Goal: Use online tool/utility: Utilize a website feature to perform a specific function

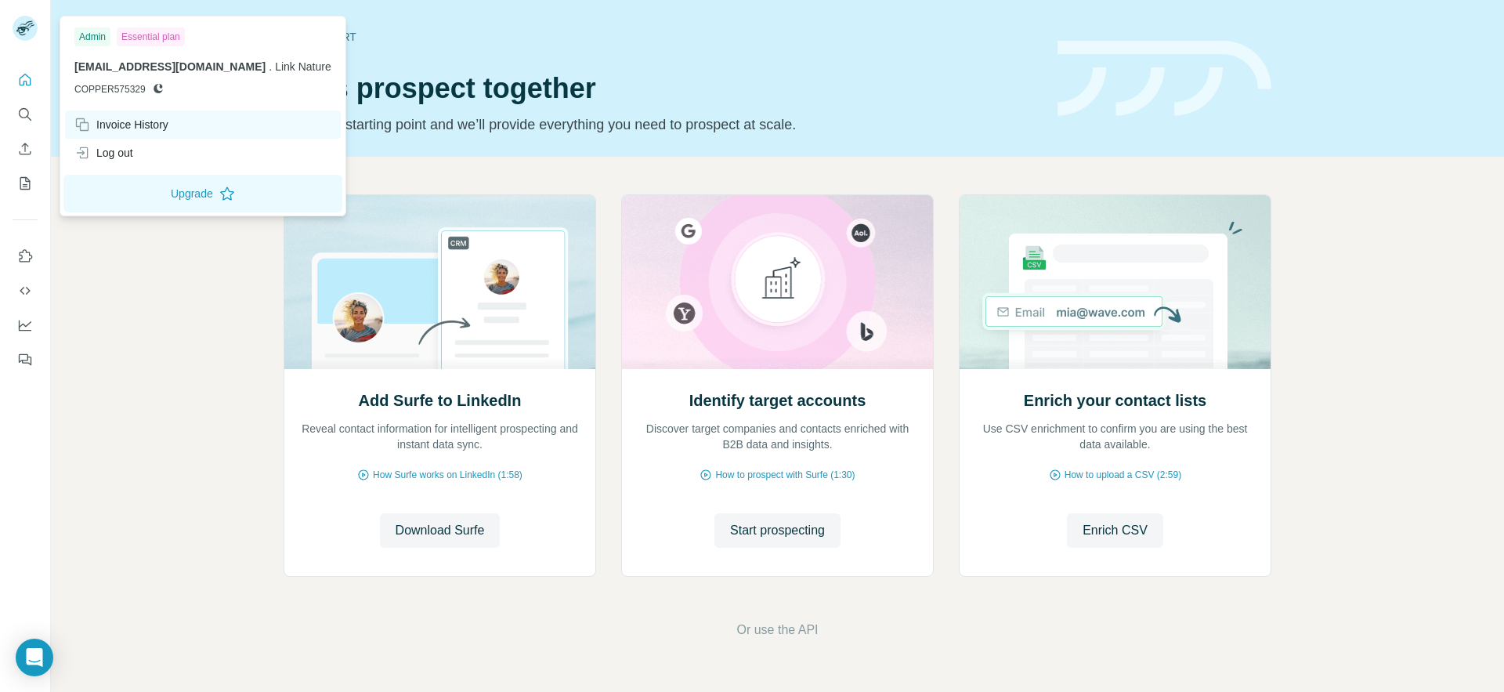
click at [123, 132] on div "Invoice History" at bounding box center [121, 125] width 94 height 16
click at [123, 148] on div "Log out" at bounding box center [103, 153] width 59 height 16
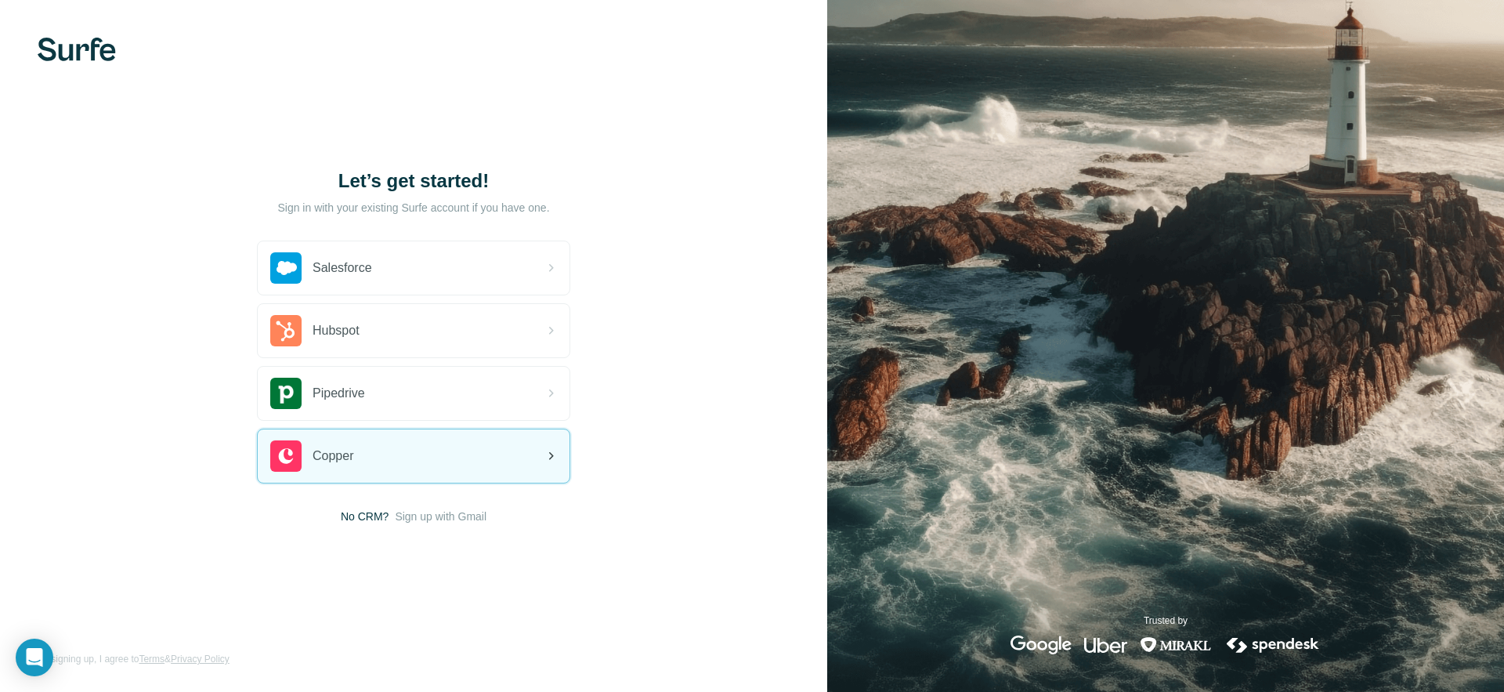
click at [372, 466] on div "Copper" at bounding box center [414, 455] width 312 height 53
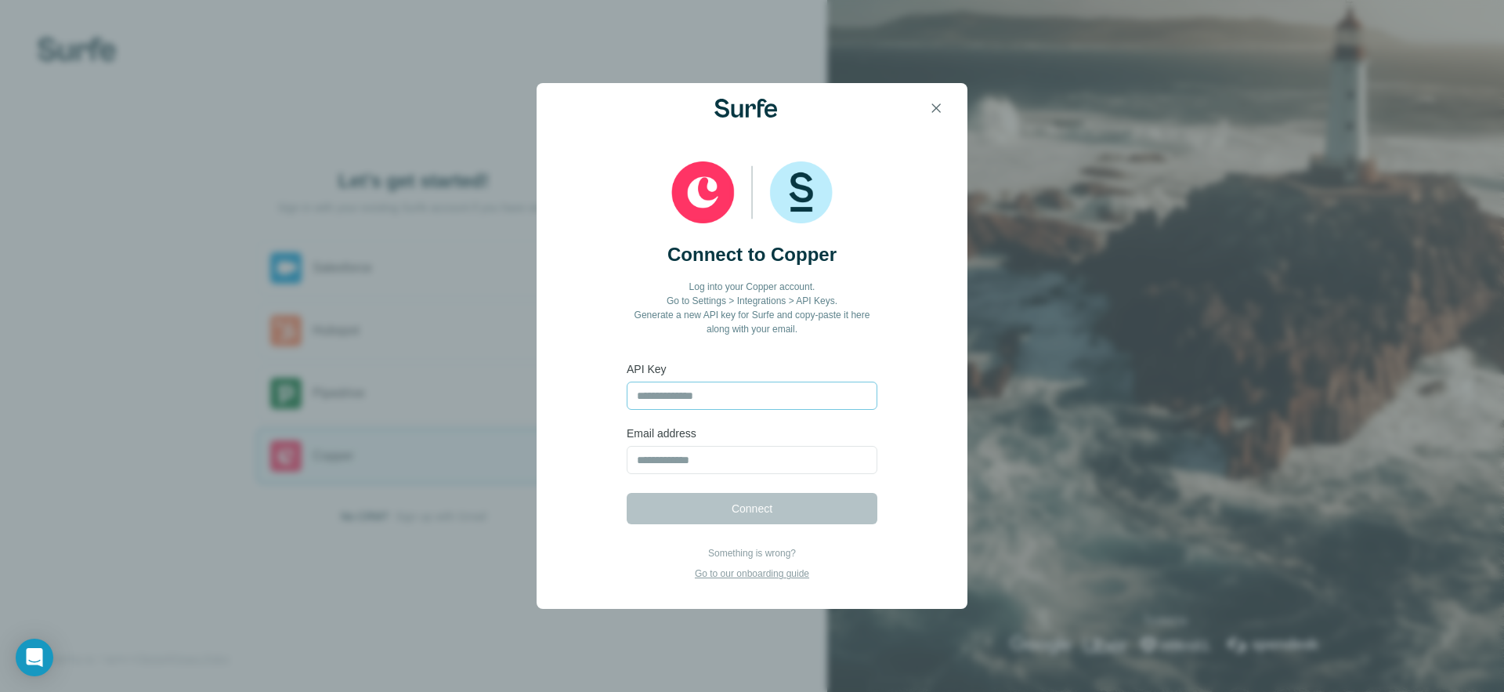
click at [663, 395] on input "text" at bounding box center [752, 395] width 251 height 28
type input "**********"
click at [723, 470] on input "email" at bounding box center [752, 460] width 251 height 28
type input "**********"
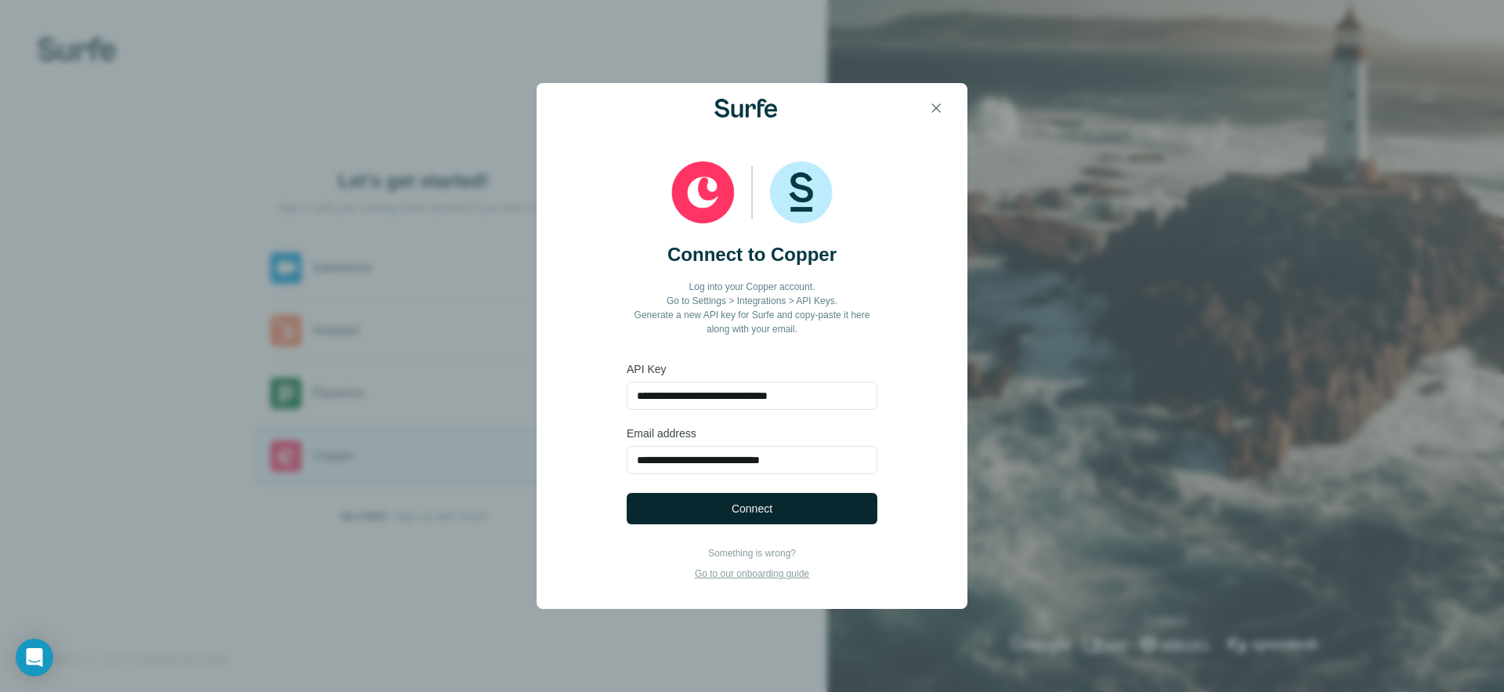
click at [743, 513] on span "Connect" at bounding box center [752, 509] width 41 height 16
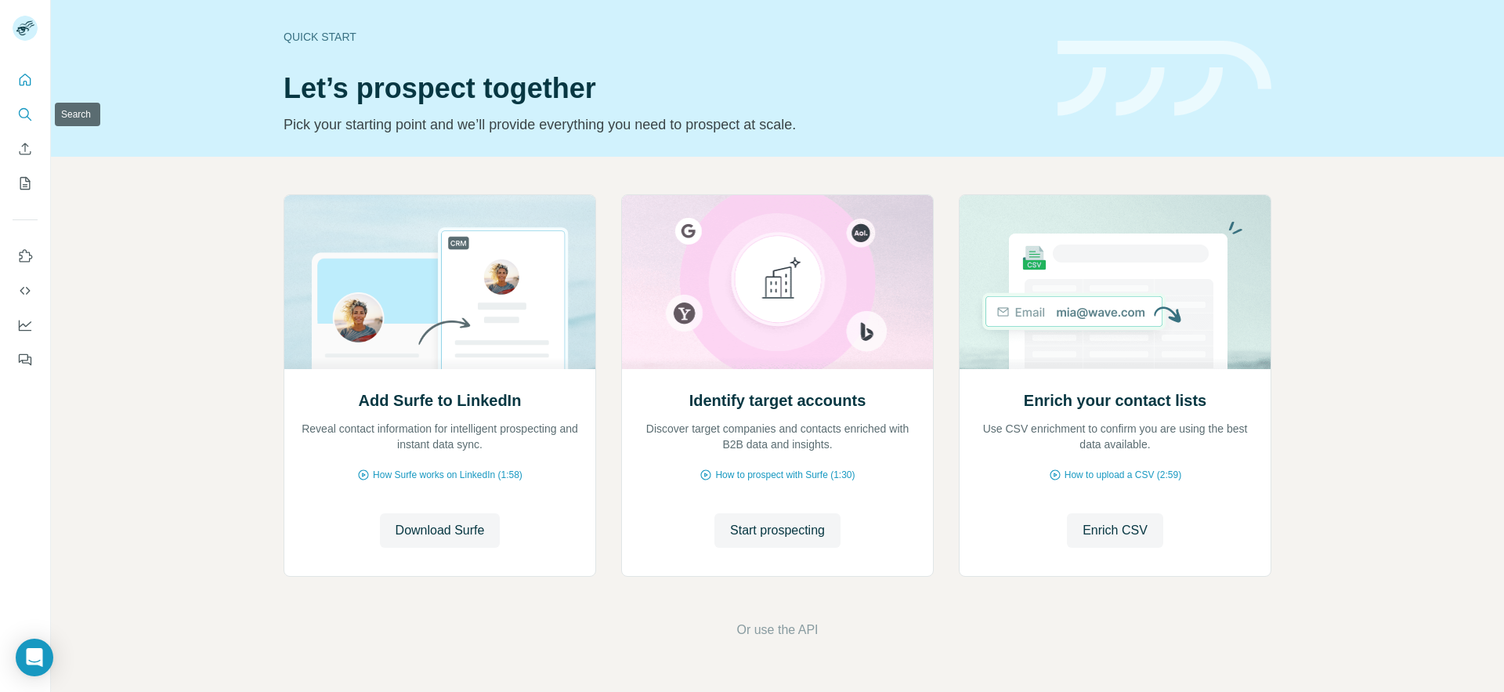
click at [26, 112] on icon "Search" at bounding box center [25, 115] width 16 height 16
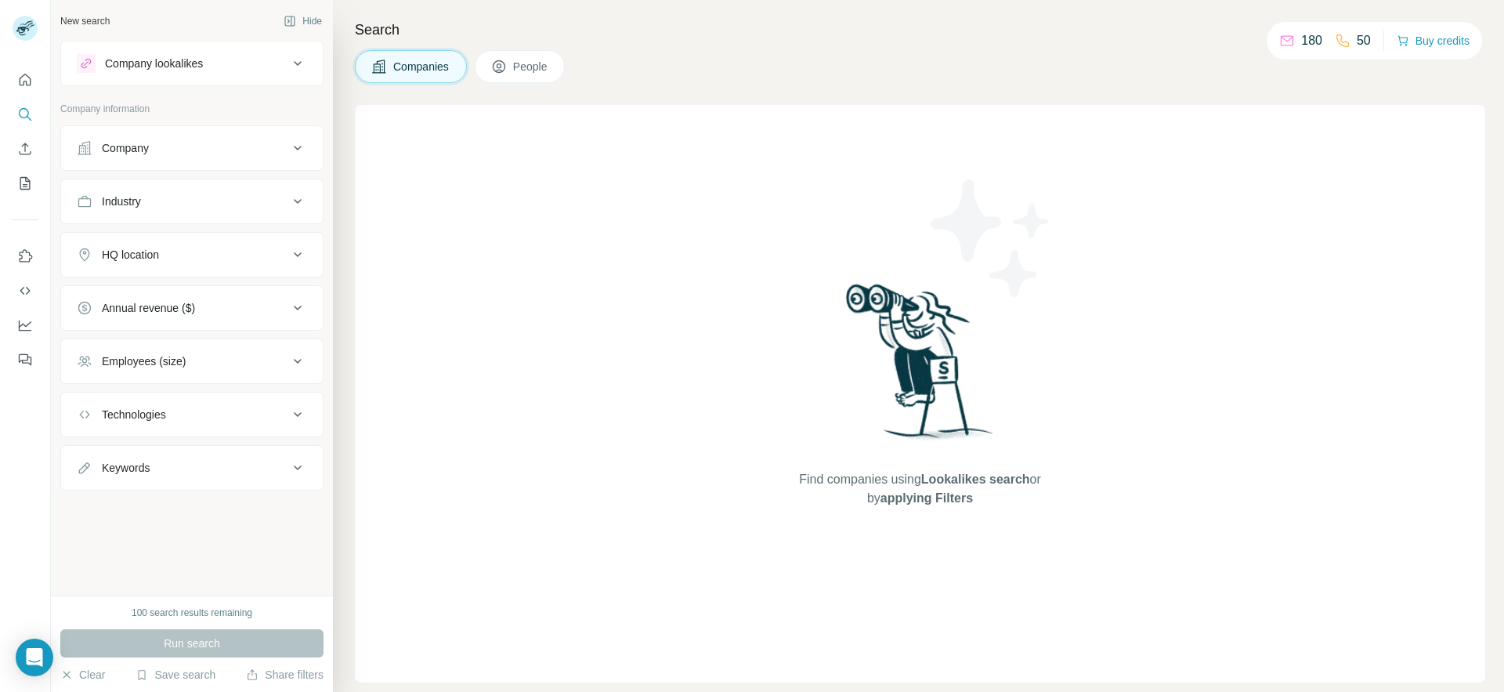
click at [233, 414] on div "Technologies" at bounding box center [182, 415] width 211 height 16
click at [217, 455] on input "text" at bounding box center [192, 453] width 230 height 28
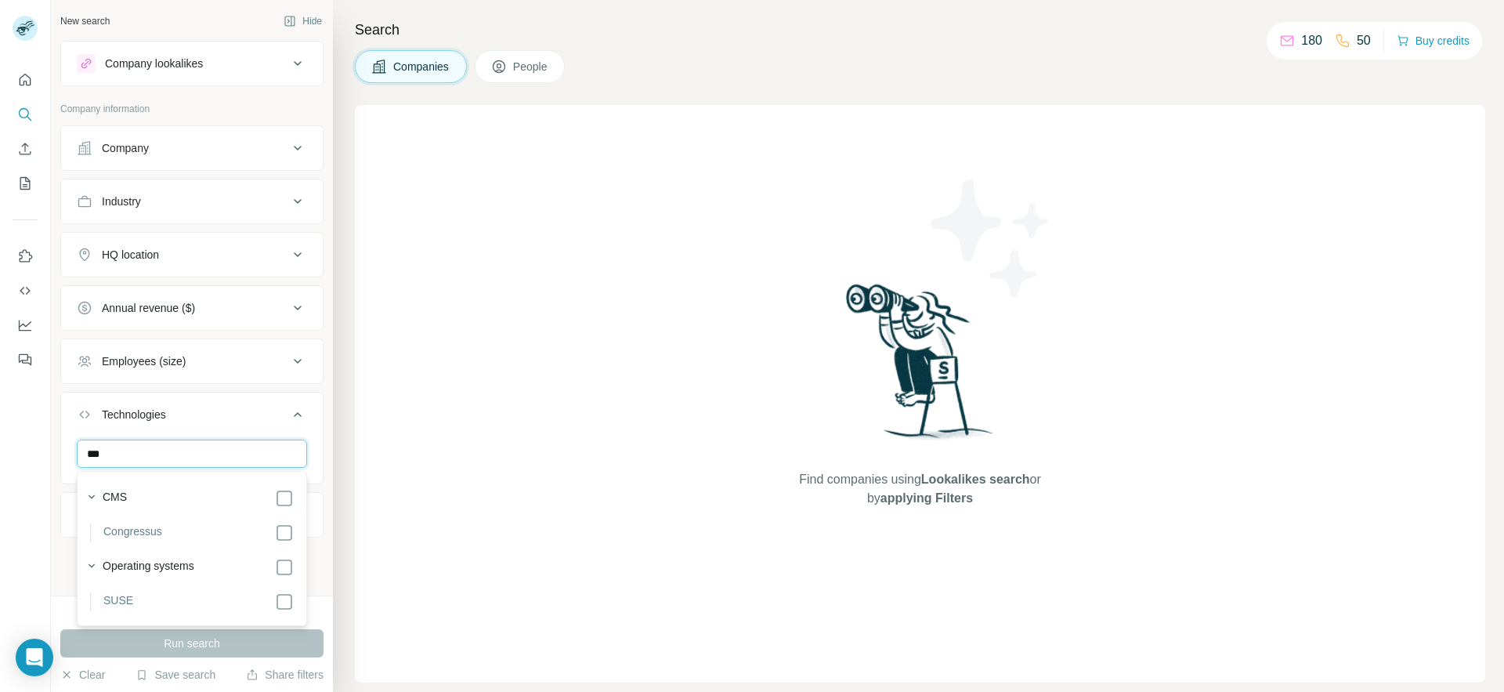
type input "****"
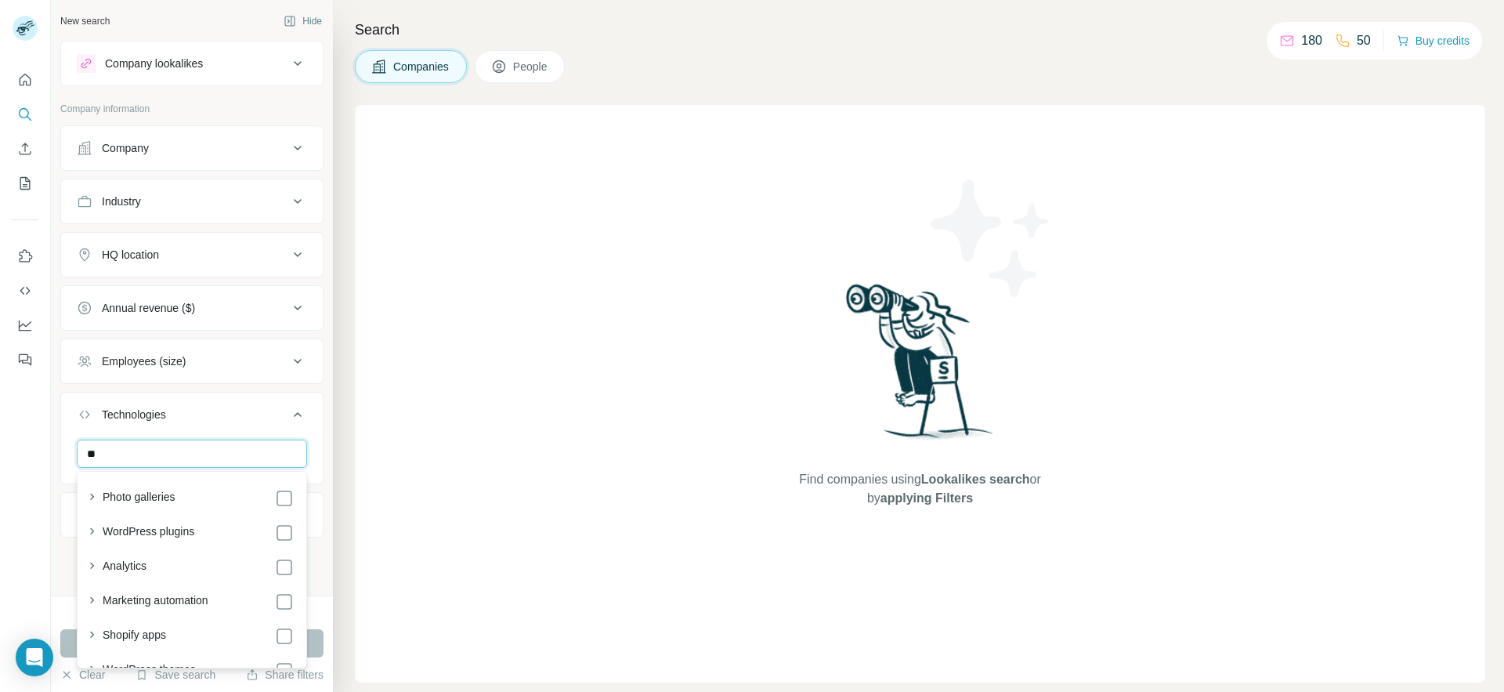
type input "*"
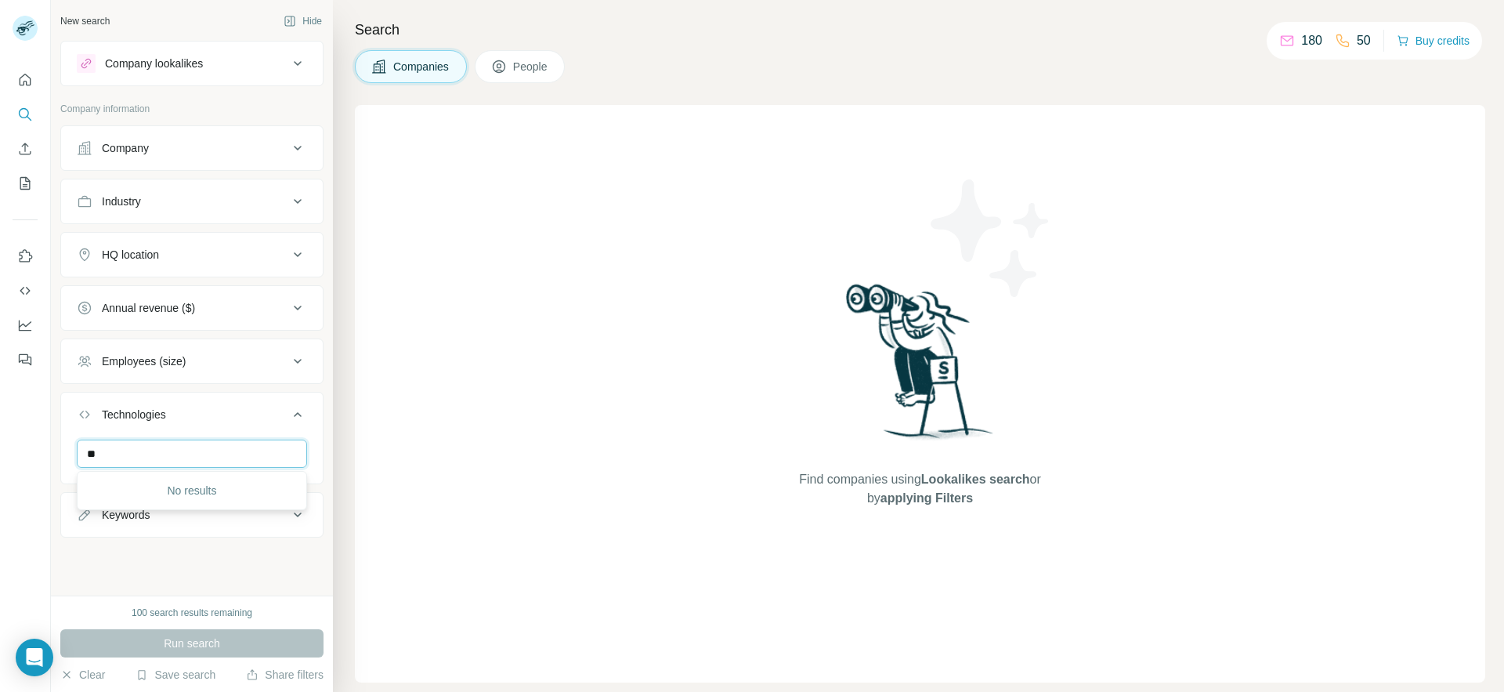
type input "*"
type input "******"
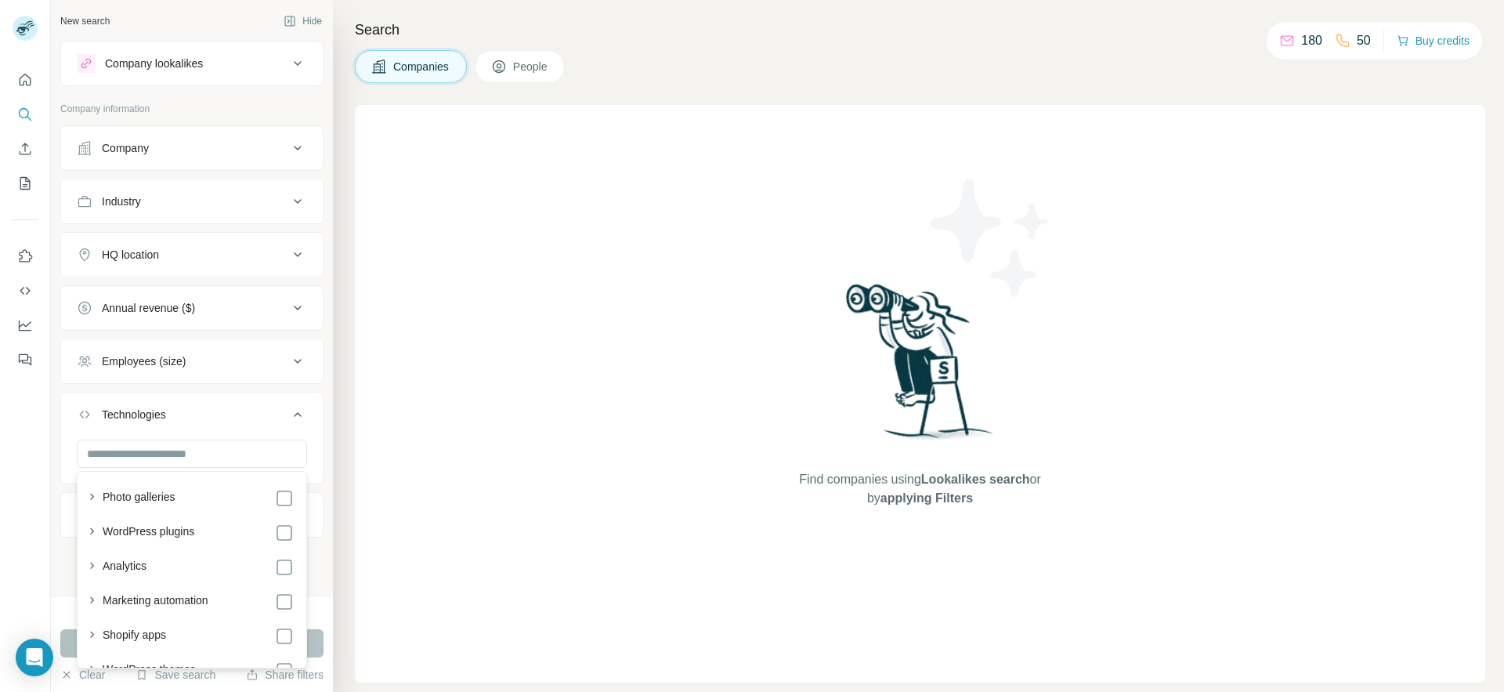
click at [312, 385] on ul "Company Industry HQ location Annual revenue ($) Employees (size) Technologies K…" at bounding box center [191, 331] width 263 height 412
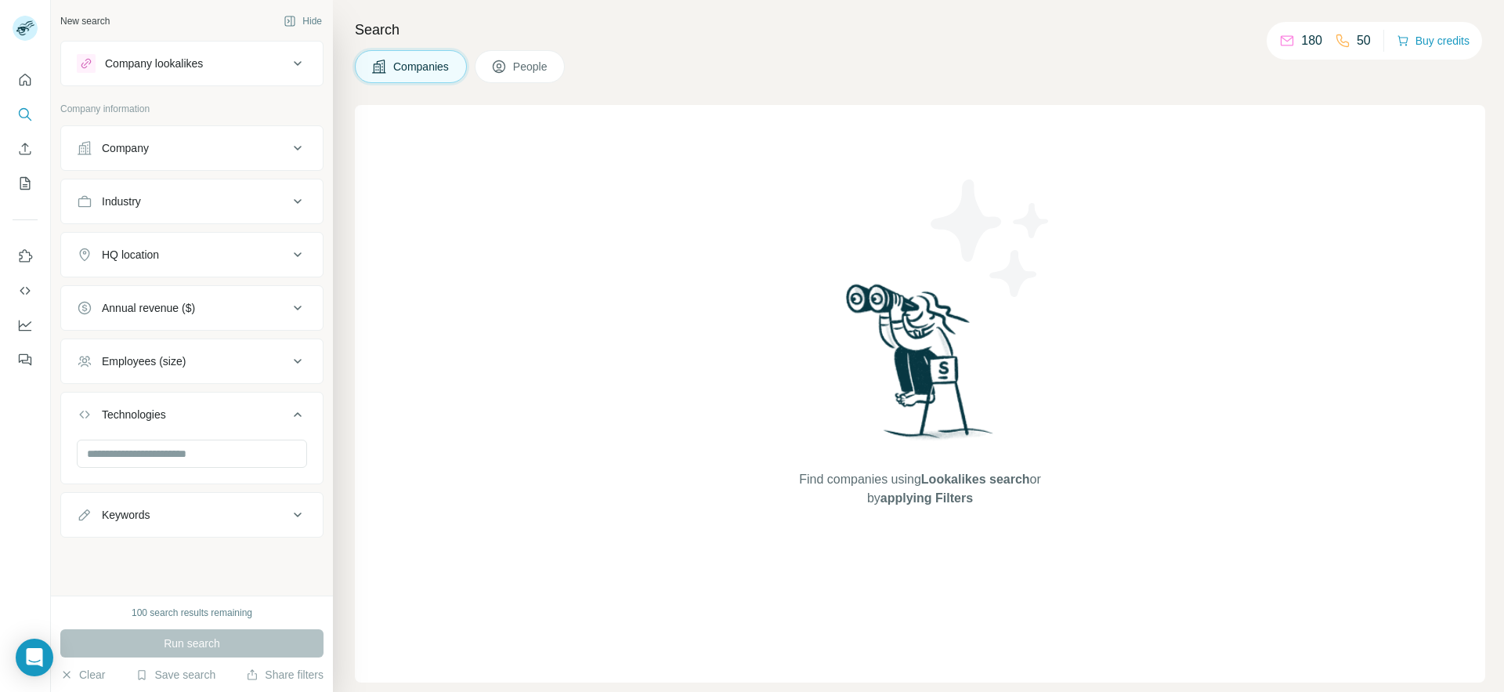
click at [279, 521] on div "Keywords" at bounding box center [182, 515] width 211 height 16
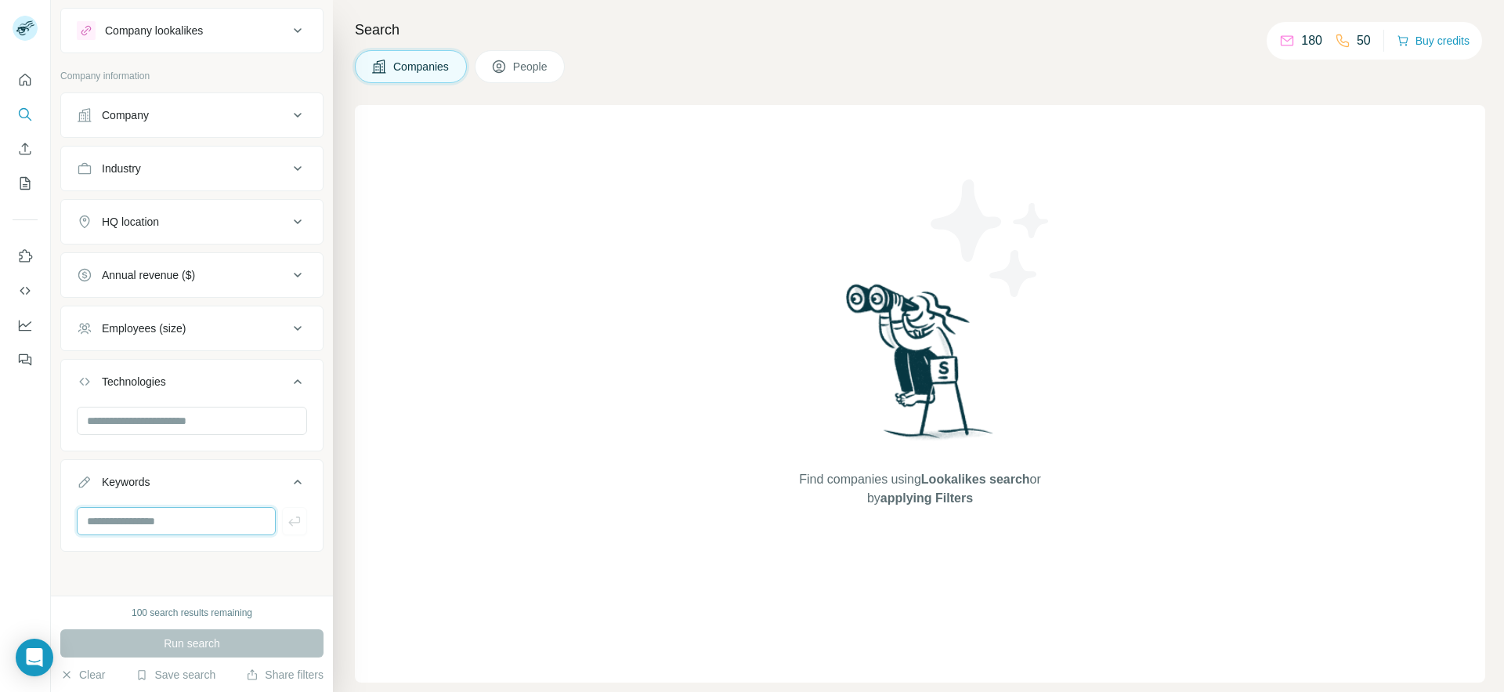
click at [176, 522] on input "text" at bounding box center [176, 521] width 199 height 28
type input "*"
type input "**********"
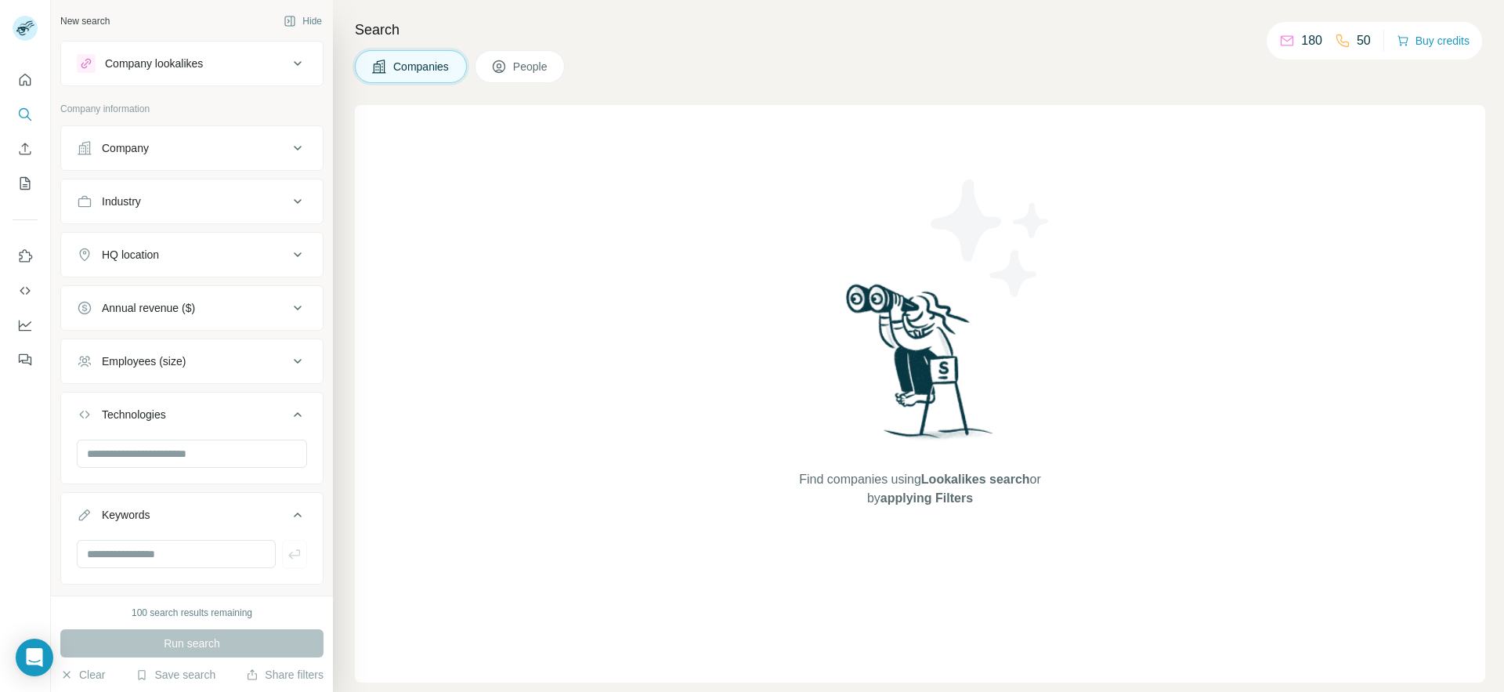
click at [127, 204] on div "Industry" at bounding box center [121, 201] width 39 height 16
click at [508, 70] on button "People" at bounding box center [520, 66] width 91 height 33
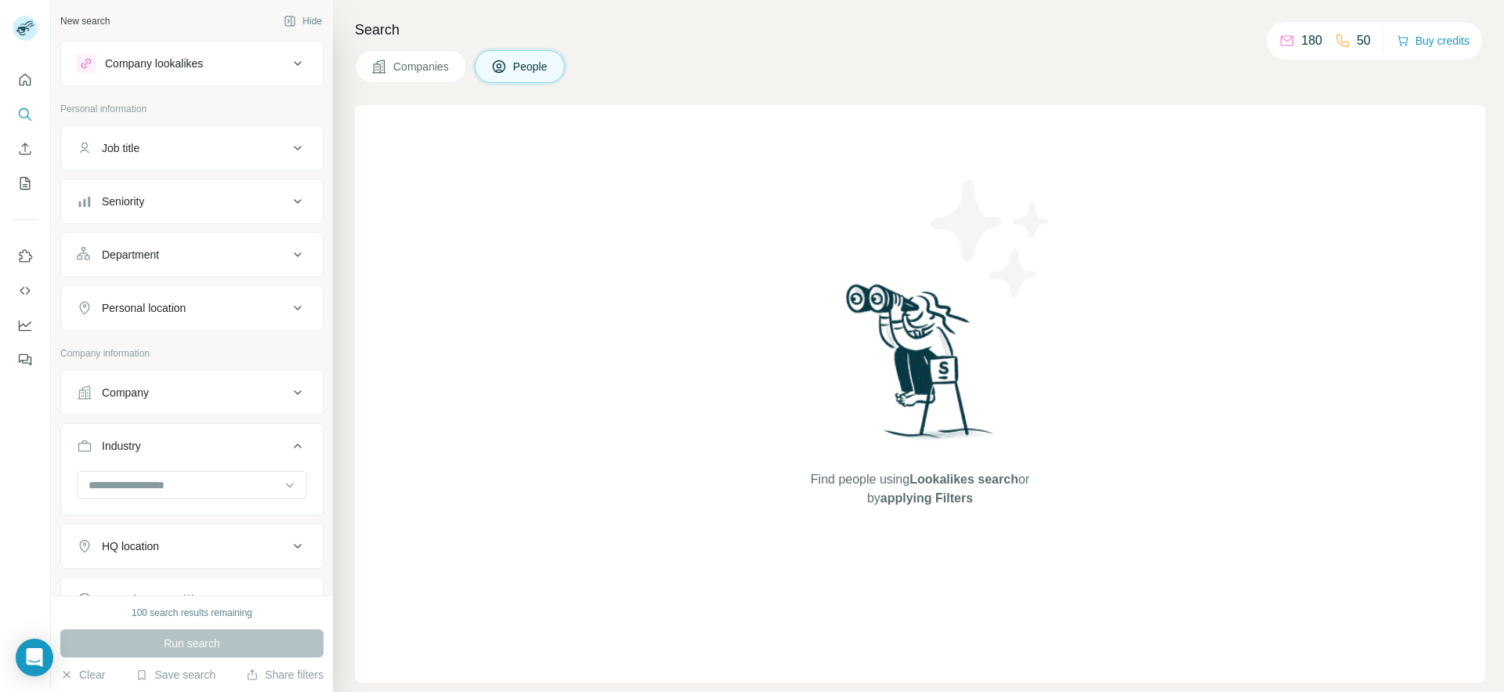
click at [132, 142] on div "Job title" at bounding box center [121, 148] width 38 height 16
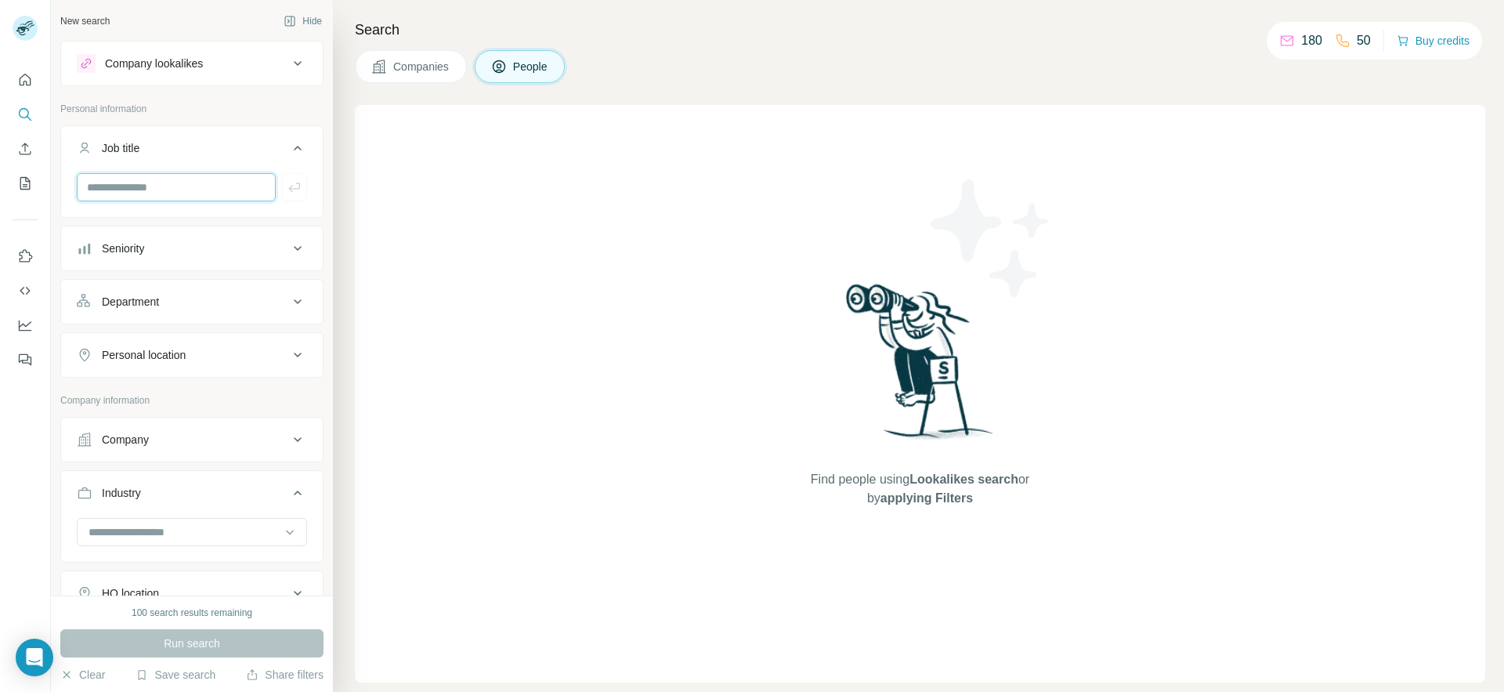
click at [136, 184] on input "text" at bounding box center [176, 187] width 199 height 28
click at [157, 294] on div "Department" at bounding box center [130, 302] width 57 height 16
click at [143, 183] on input "text" at bounding box center [176, 187] width 199 height 28
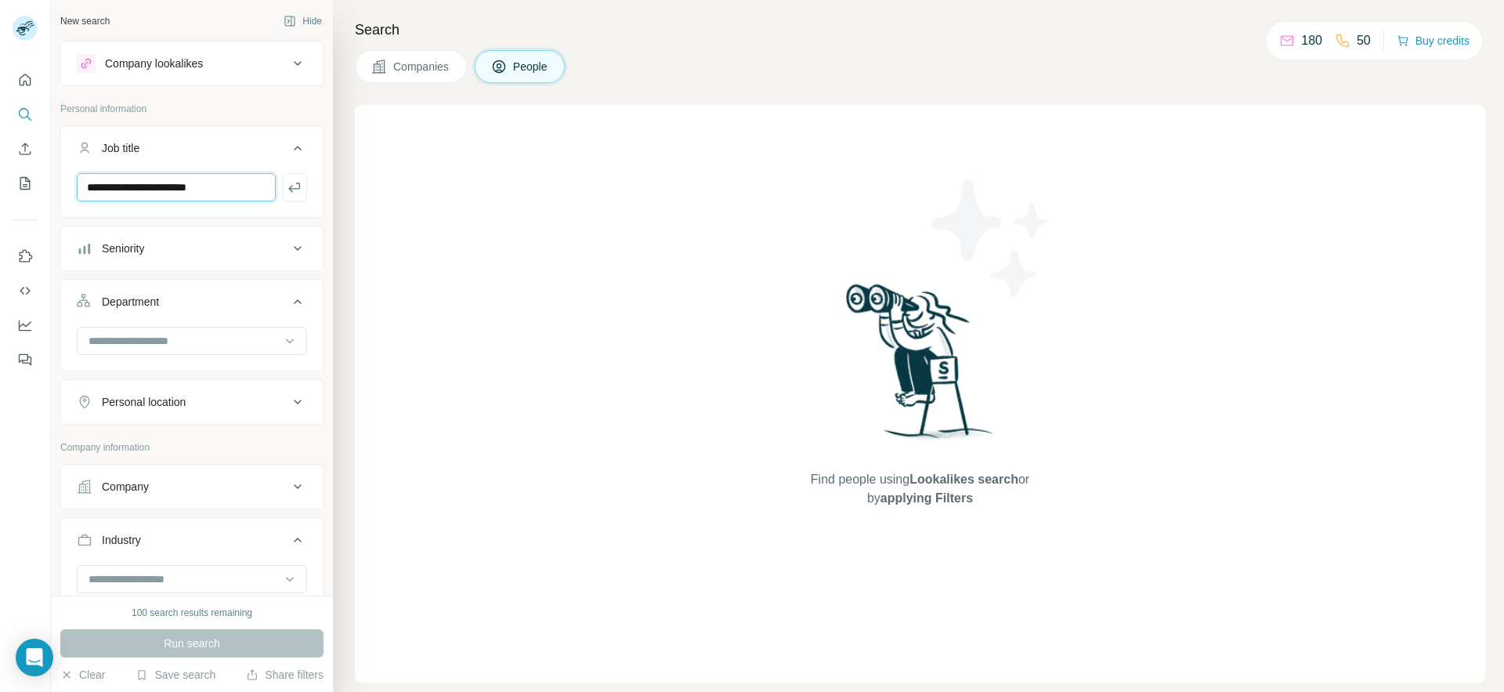
type input "**********"
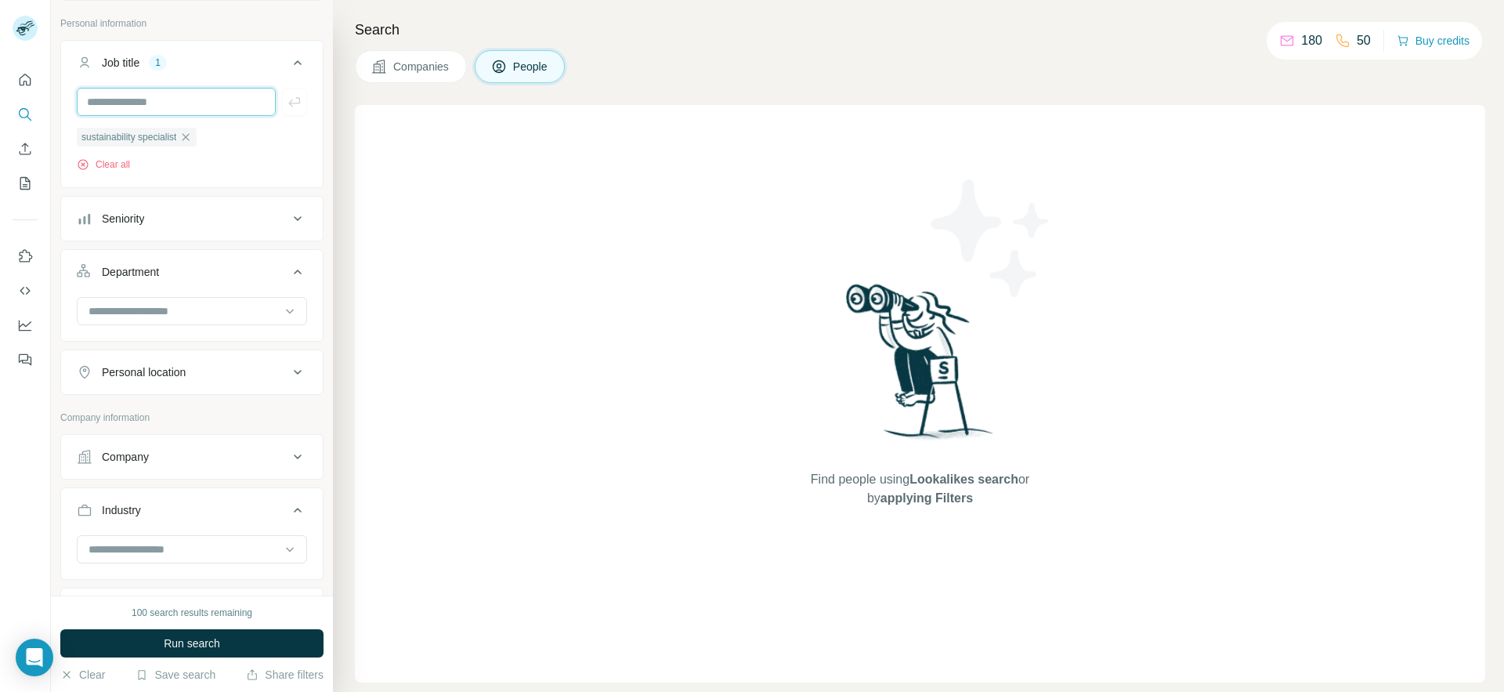
scroll to position [92, 0]
click at [156, 208] on div "Seniority" at bounding box center [182, 212] width 211 height 16
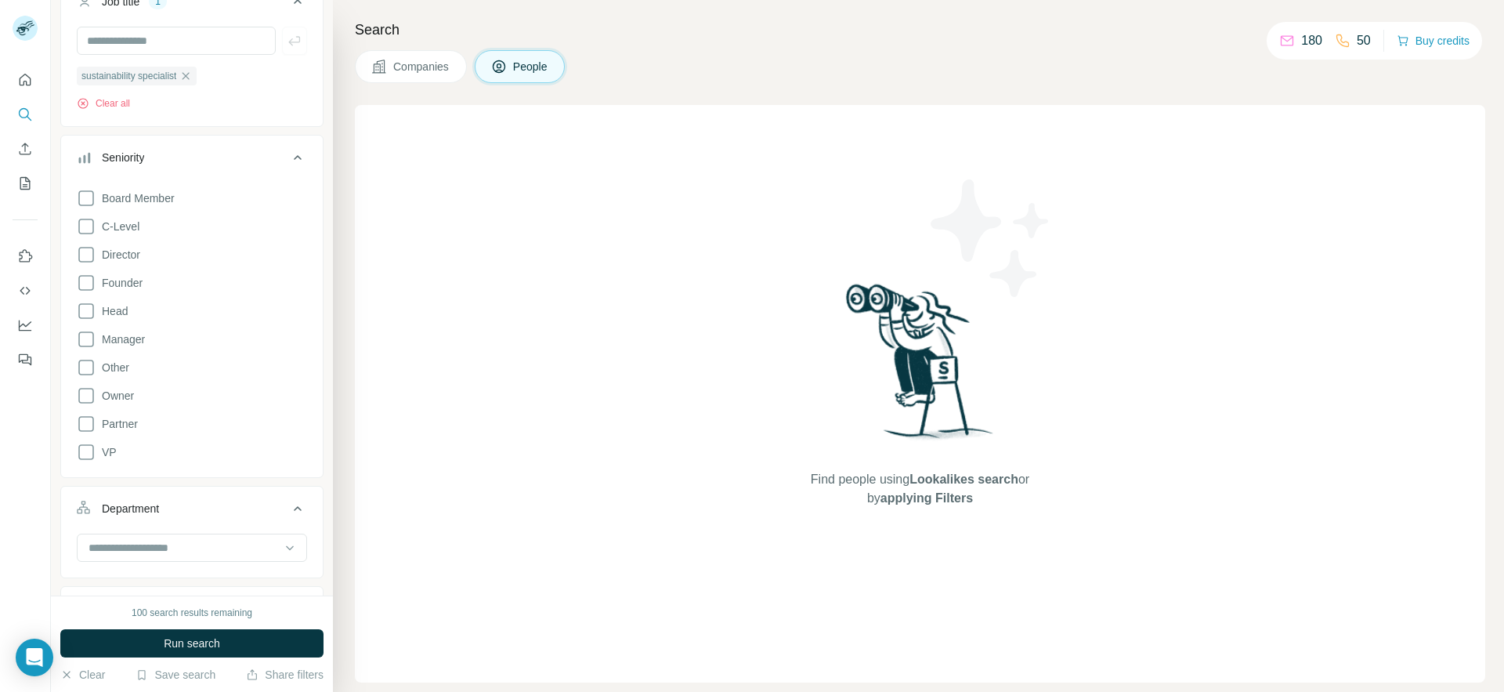
scroll to position [121, 0]
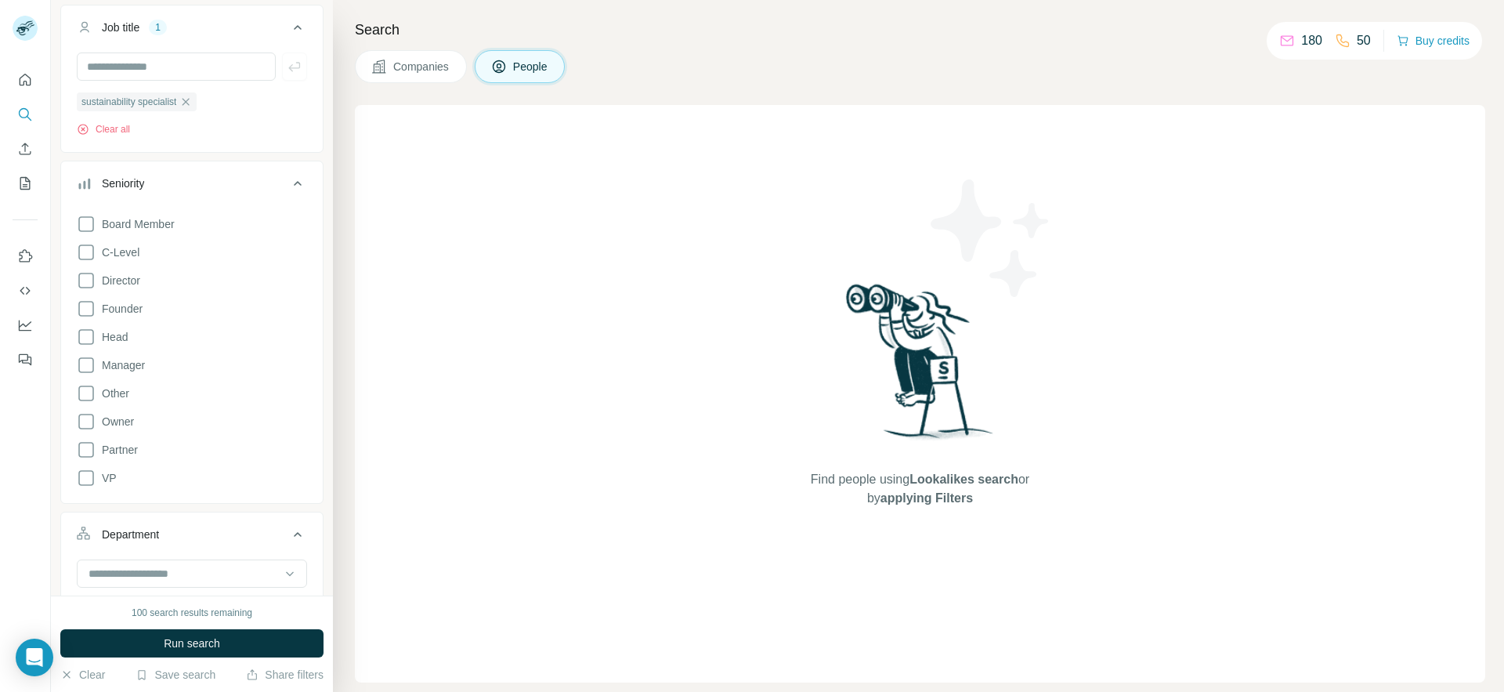
click at [162, 176] on div "Seniority" at bounding box center [182, 183] width 211 height 16
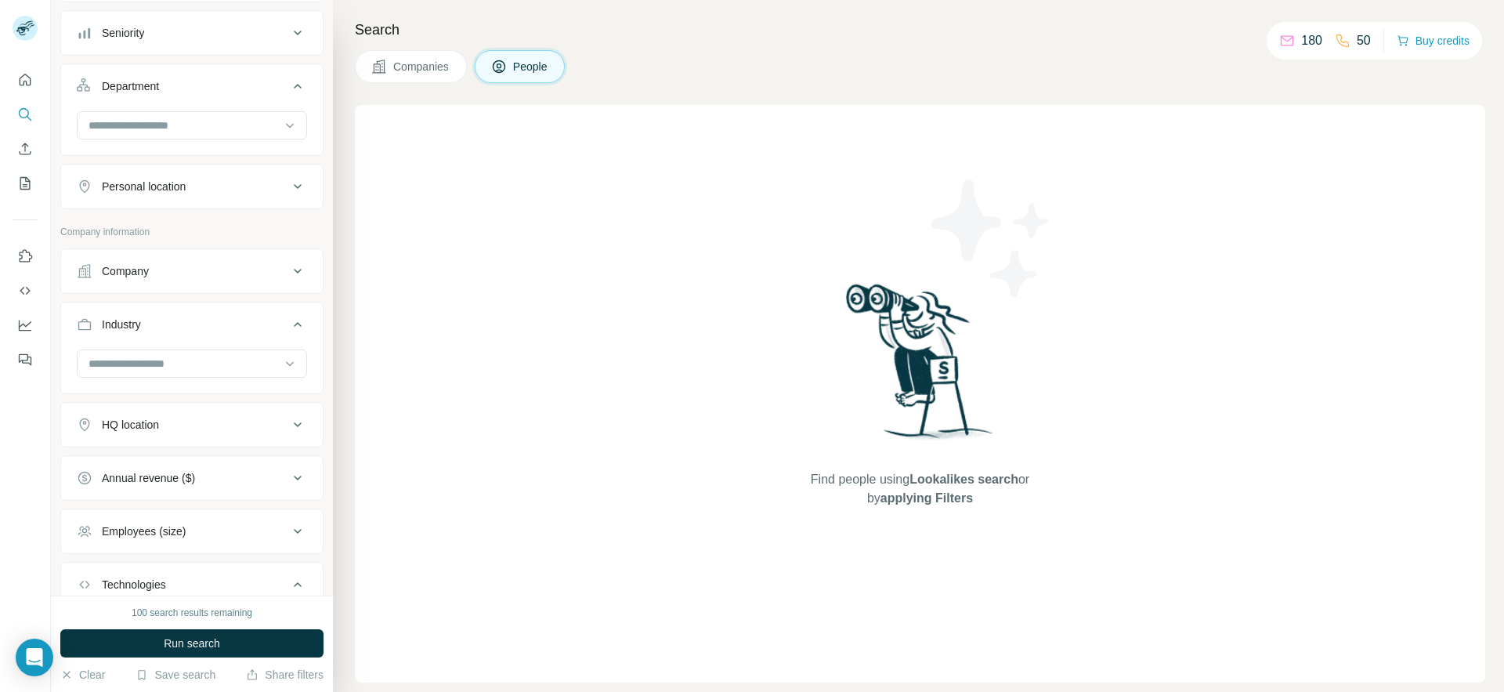
scroll to position [0, 0]
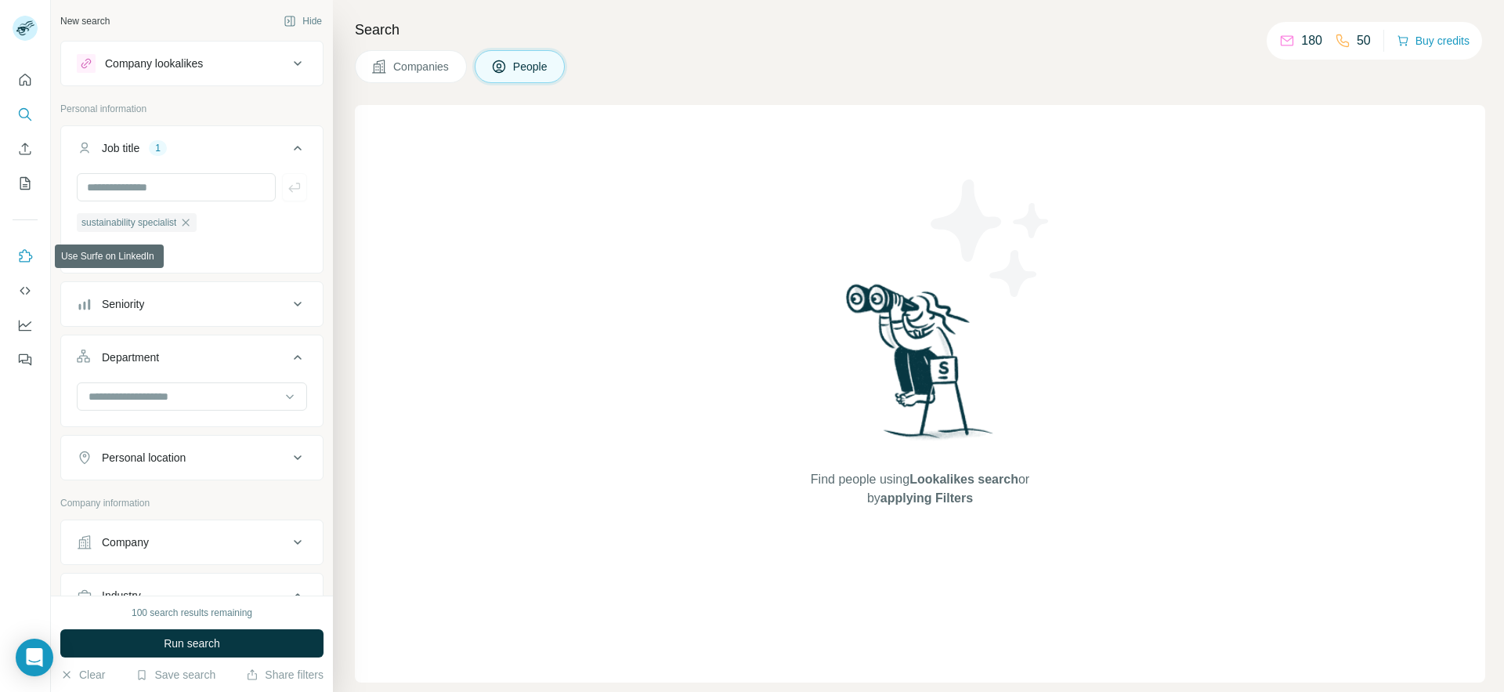
click at [29, 255] on icon "Use Surfe on LinkedIn" at bounding box center [25, 256] width 16 height 16
